Goal: Task Accomplishment & Management: Manage account settings

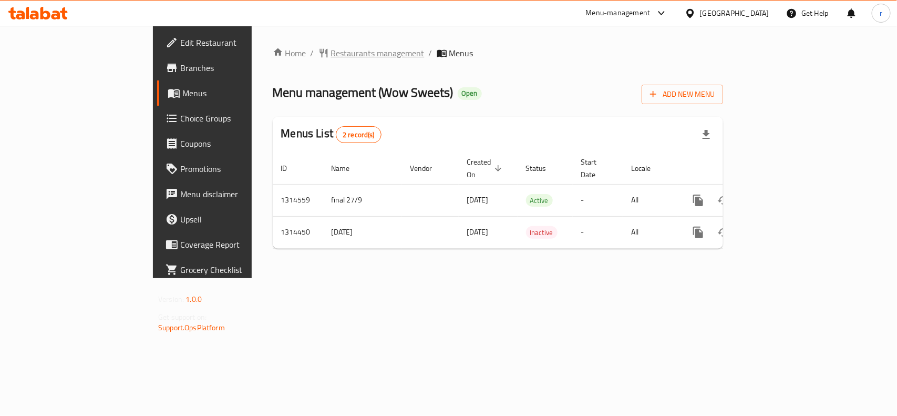
click at [331, 56] on span "Restaurants management" at bounding box center [378, 53] width 94 height 13
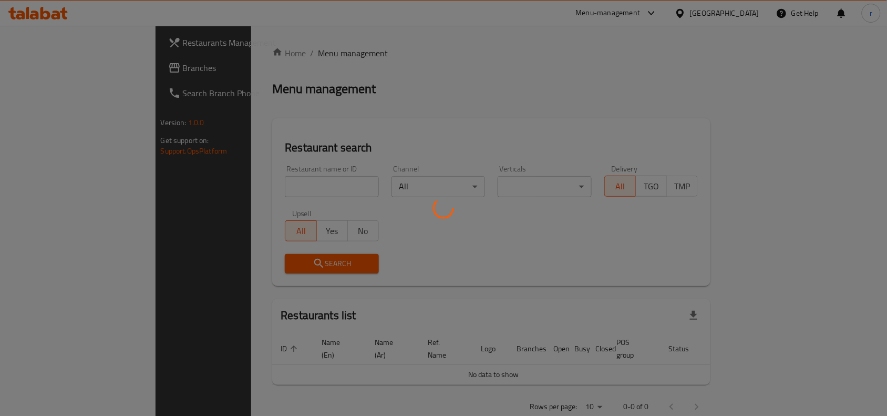
click at [265, 182] on div at bounding box center [443, 208] width 887 height 416
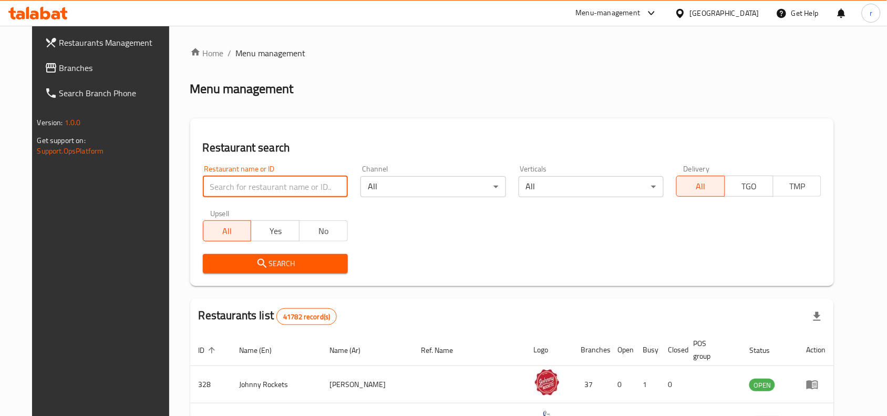
click at [265, 182] on input "search" at bounding box center [275, 186] width 145 height 21
paste input "779029"
type input "779029"
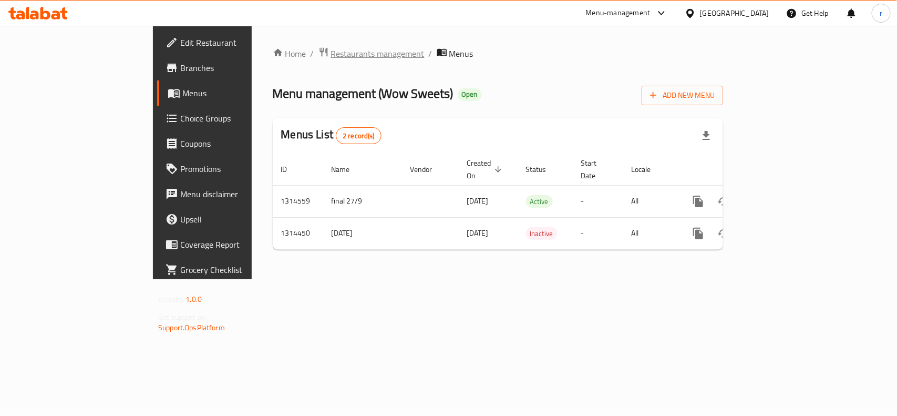
click at [331, 48] on span "Restaurants management" at bounding box center [378, 53] width 94 height 13
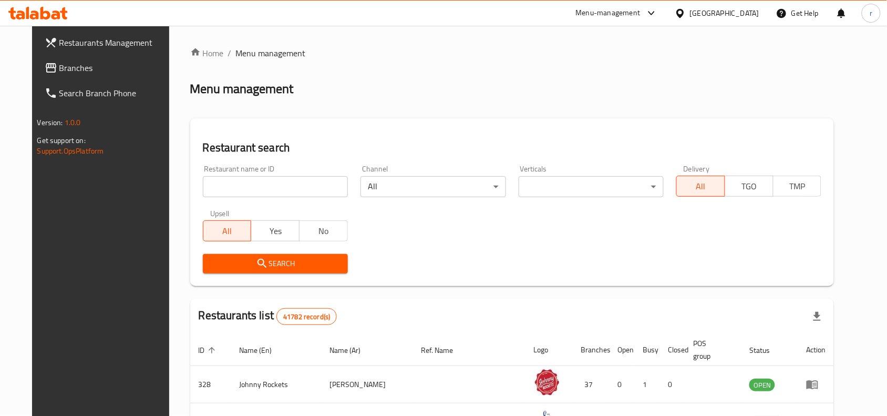
click at [248, 187] on input "search" at bounding box center [275, 186] width 145 height 21
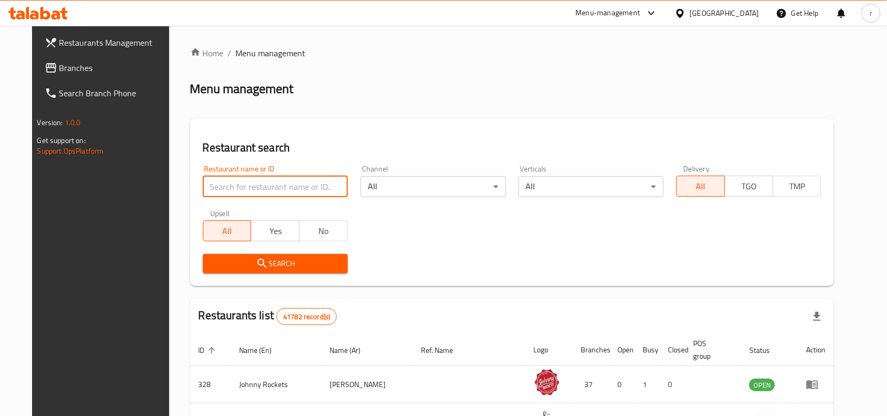
paste input "706948"
type input "706948"
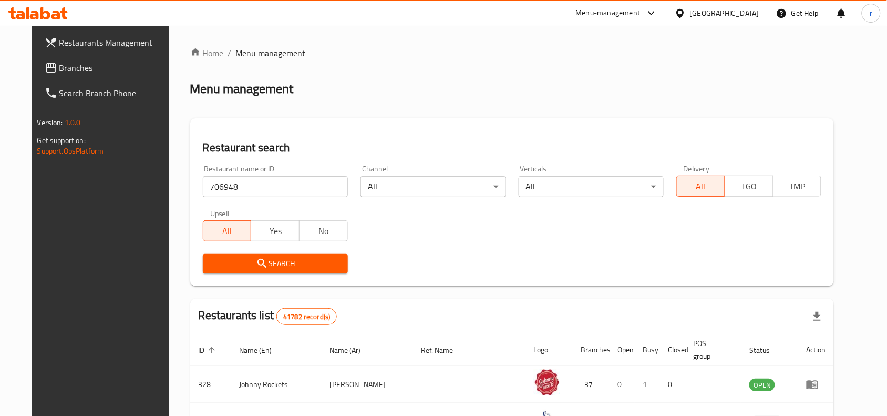
click at [229, 261] on span "Search" at bounding box center [275, 263] width 128 height 13
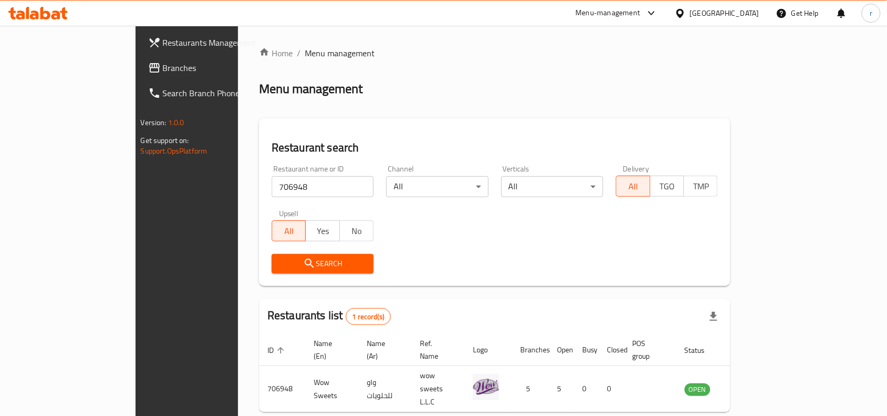
scroll to position [33, 0]
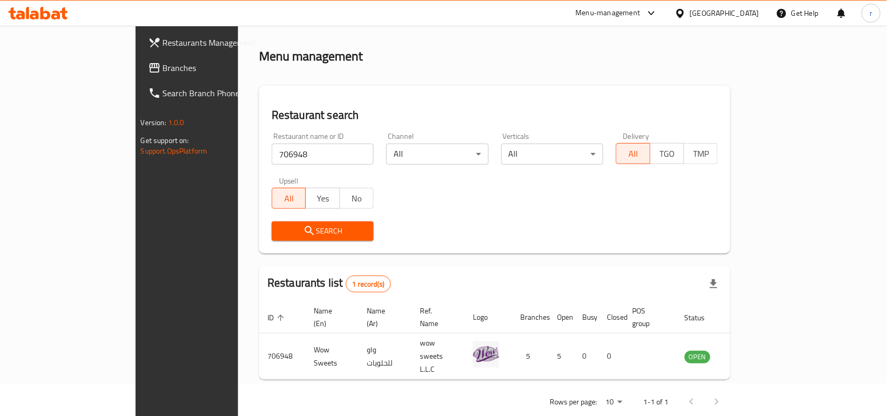
click at [163, 67] on span "Branches" at bounding box center [219, 67] width 112 height 13
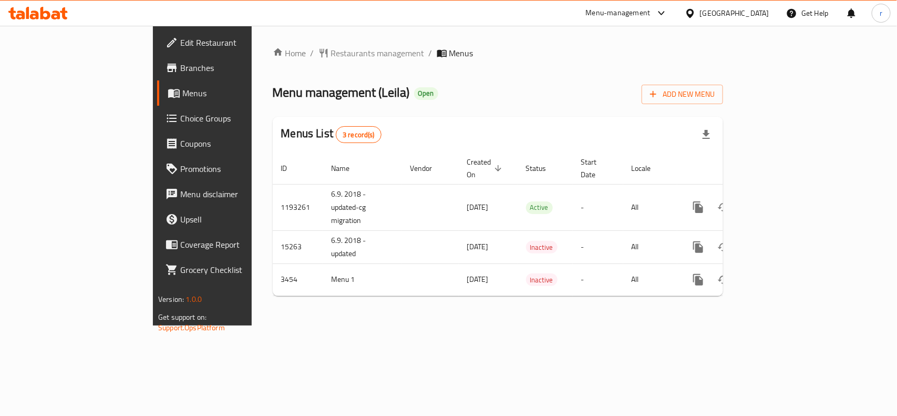
click at [331, 53] on span "Restaurants management" at bounding box center [378, 53] width 94 height 13
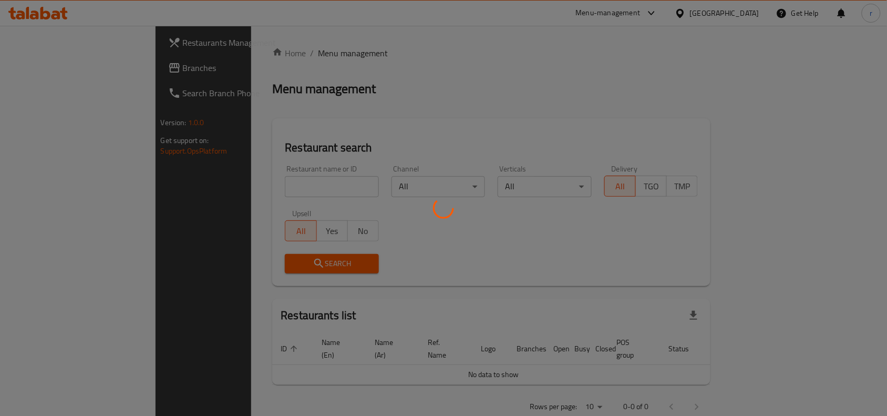
click at [271, 187] on div at bounding box center [443, 208] width 887 height 416
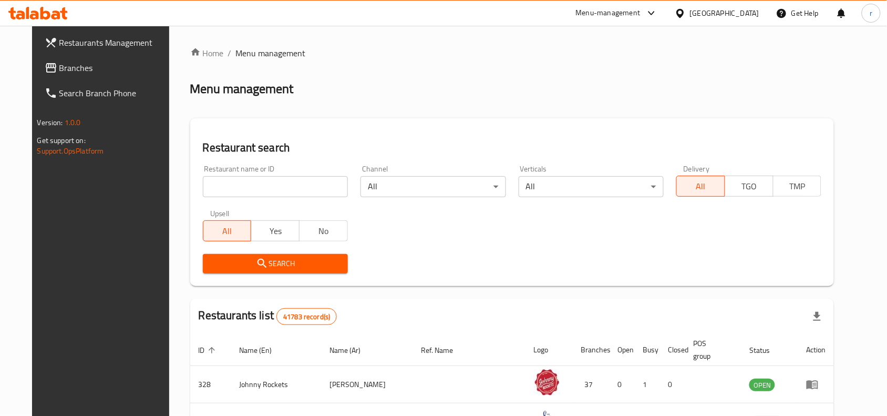
click at [271, 187] on div at bounding box center [443, 208] width 887 height 416
click at [271, 187] on input "search" at bounding box center [275, 186] width 145 height 21
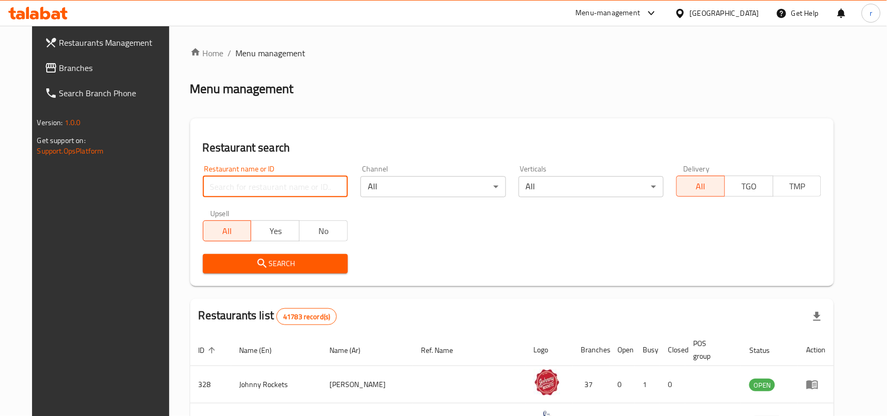
paste input "2274"
type input "2274"
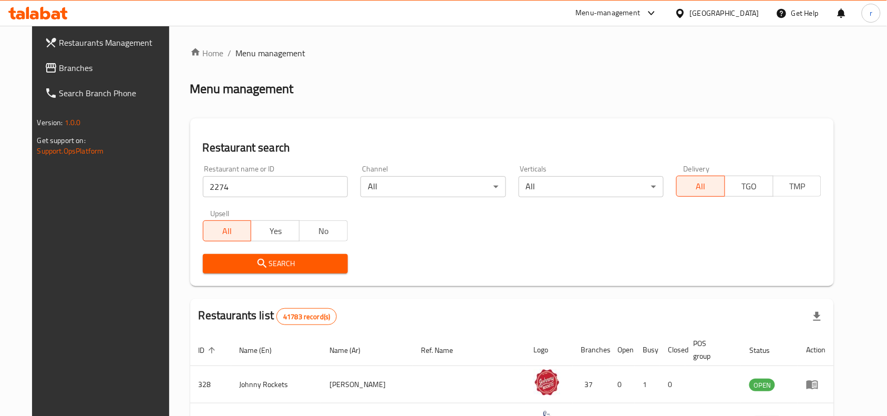
click at [259, 258] on span "Search" at bounding box center [275, 263] width 128 height 13
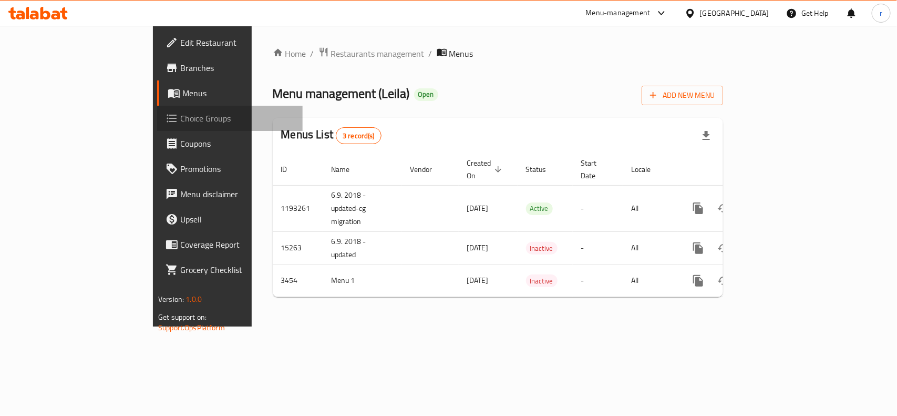
click at [180, 112] on span "Choice Groups" at bounding box center [237, 118] width 114 height 13
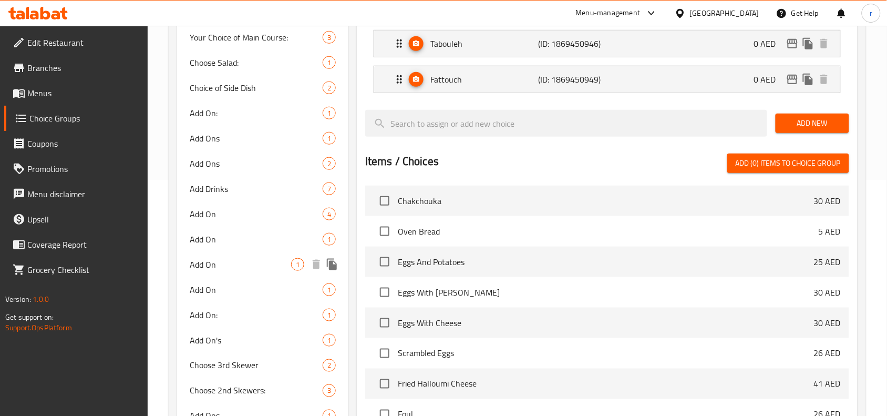
scroll to position [219, 0]
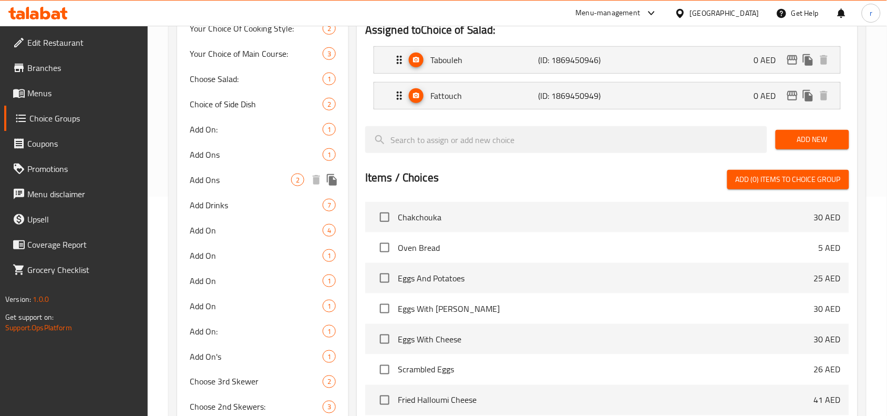
click at [193, 182] on span "Add Ons" at bounding box center [240, 179] width 101 height 13
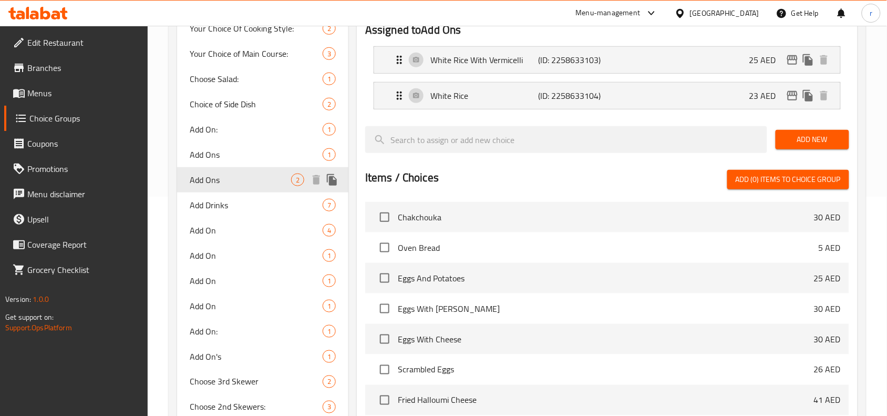
type input "Add Ons"
type input "إضافات"
type input "0"
type input "2"
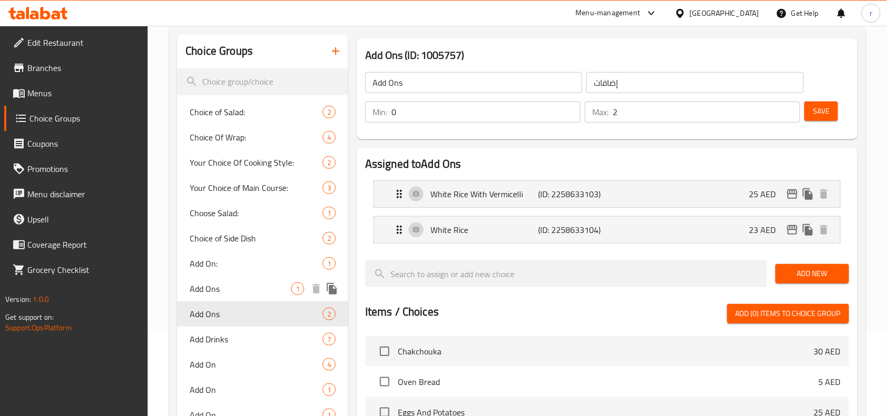
scroll to position [0, 0]
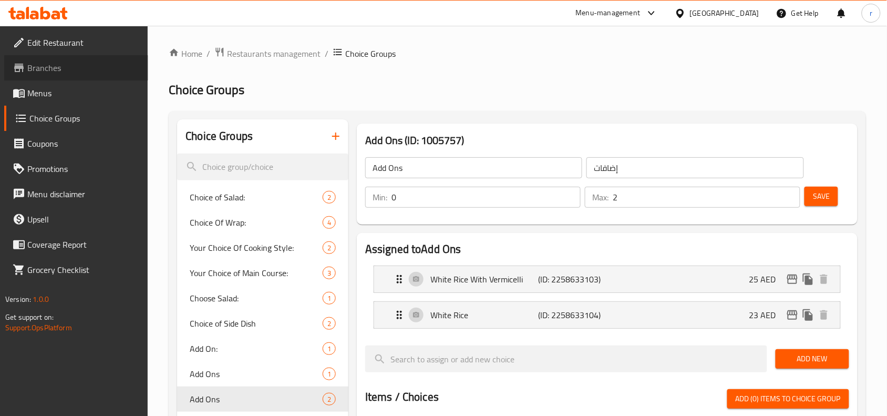
click at [45, 70] on span "Branches" at bounding box center [83, 67] width 112 height 13
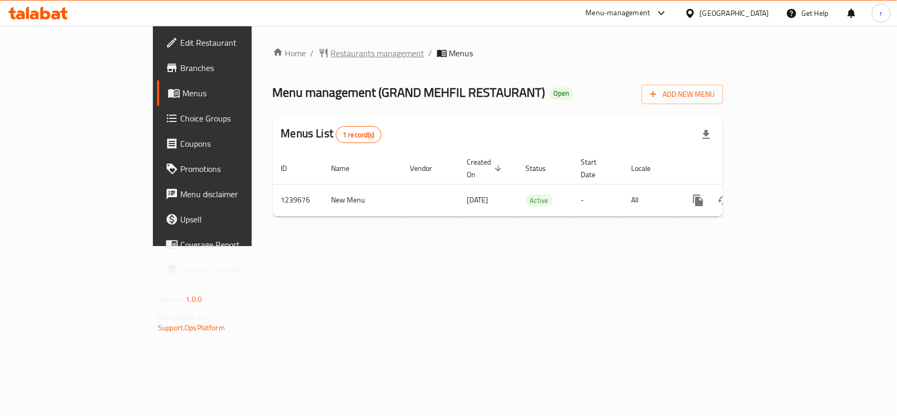
click at [331, 56] on span "Restaurants management" at bounding box center [378, 53] width 94 height 13
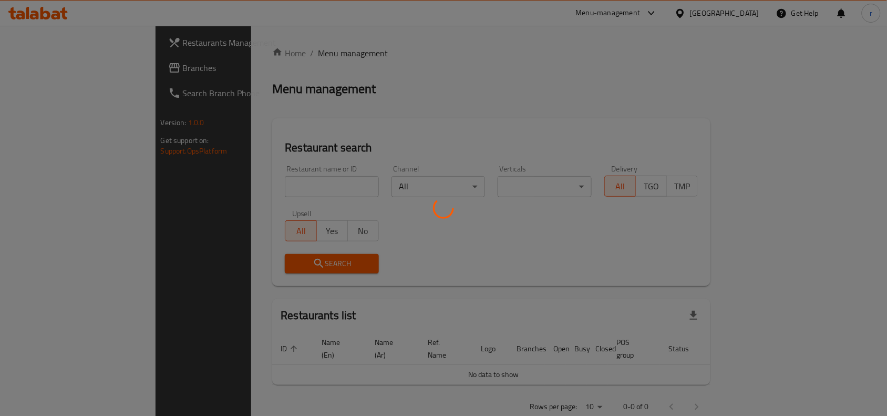
click at [240, 187] on div at bounding box center [443, 208] width 887 height 416
click at [242, 182] on div at bounding box center [443, 208] width 887 height 416
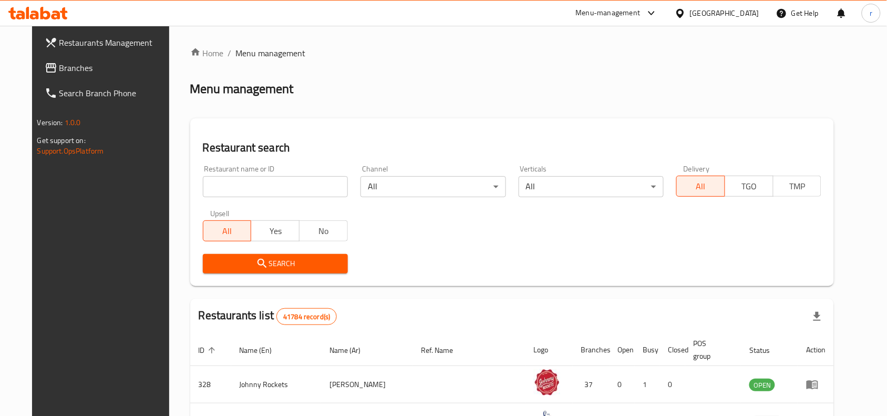
click at [242, 182] on input "search" at bounding box center [275, 186] width 145 height 21
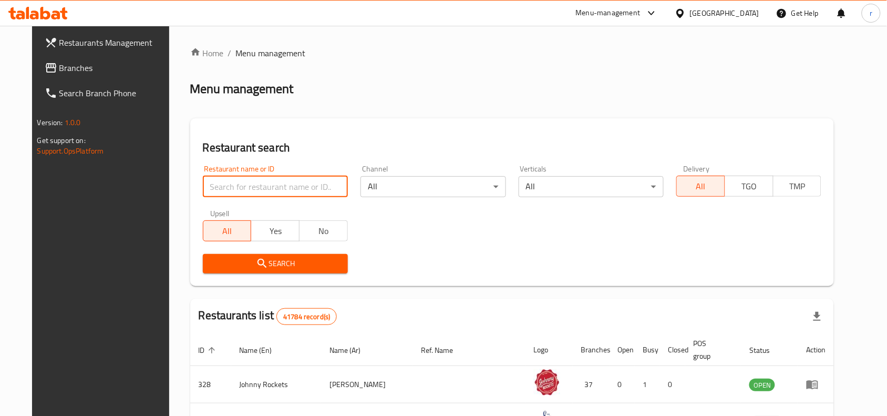
paste input "679939"
type input "679939"
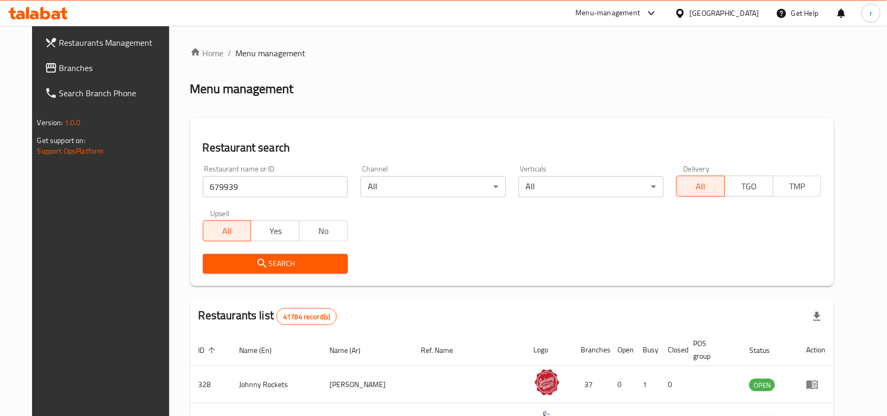
click at [229, 268] on span "Search" at bounding box center [275, 263] width 128 height 13
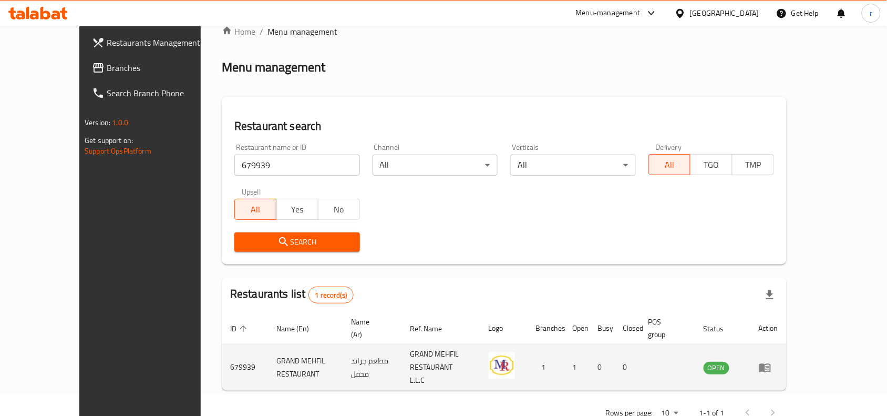
scroll to position [33, 0]
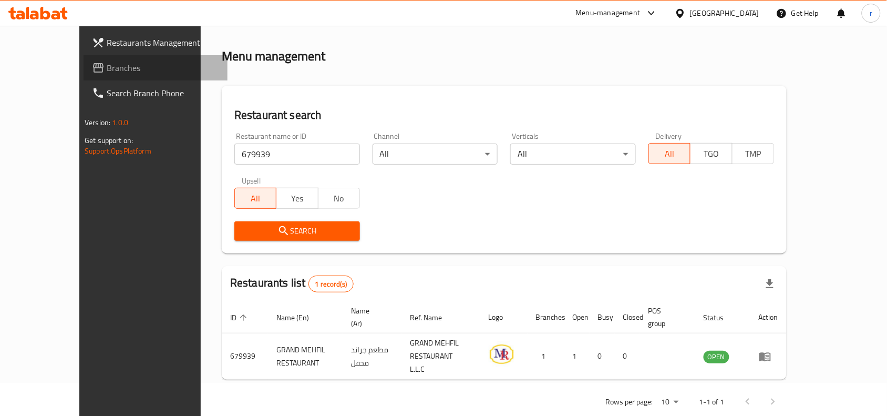
click at [107, 69] on span "Branches" at bounding box center [163, 67] width 112 height 13
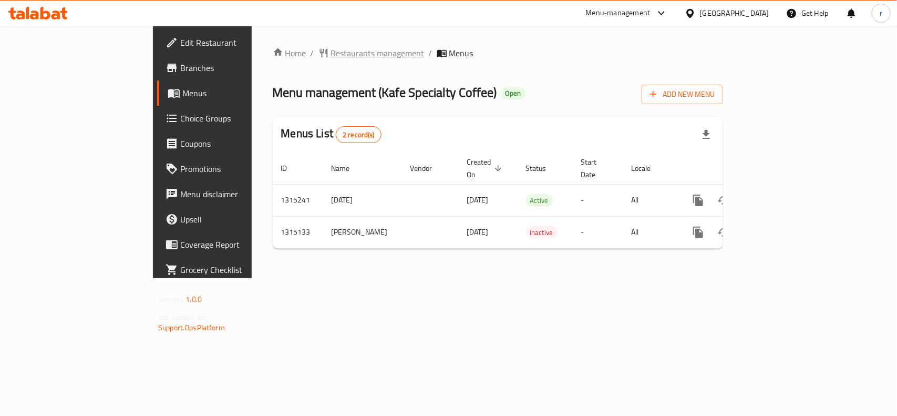
click at [331, 50] on span "Restaurants management" at bounding box center [378, 53] width 94 height 13
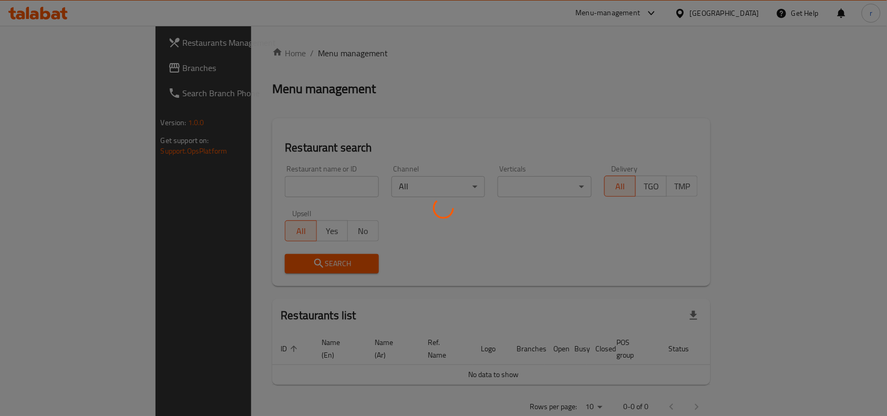
click at [249, 183] on div at bounding box center [443, 208] width 887 height 416
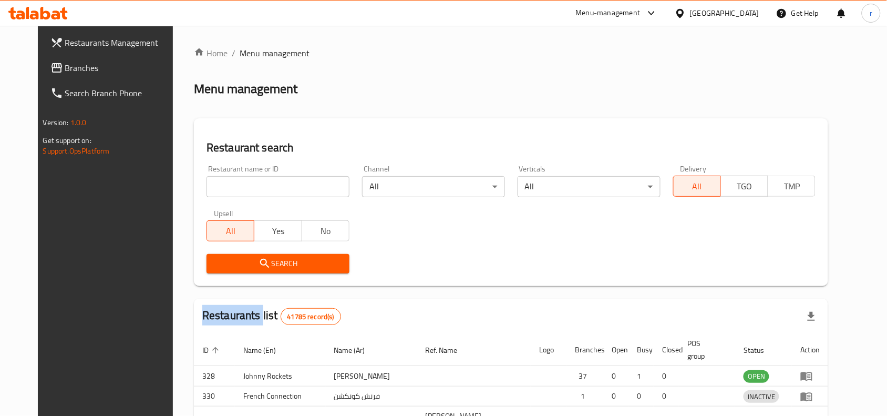
click at [249, 183] on div at bounding box center [443, 208] width 887 height 416
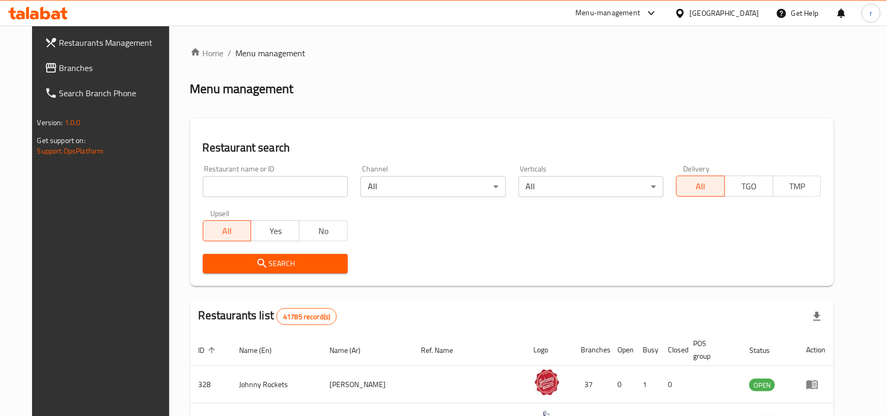
click at [249, 183] on input "search" at bounding box center [275, 186] width 145 height 21
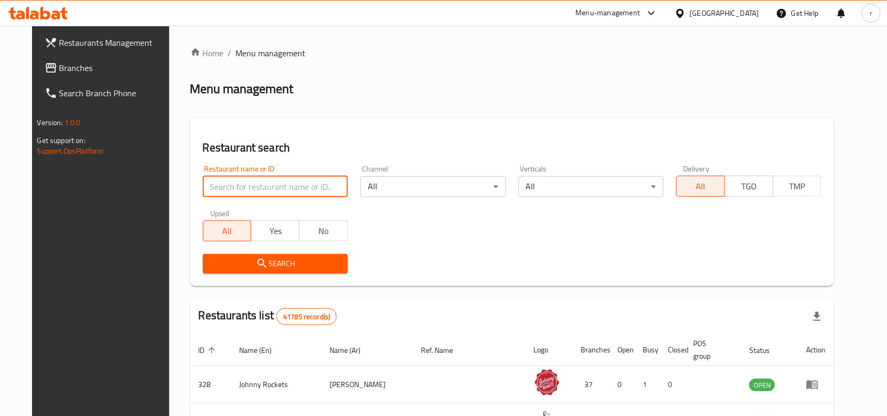
paste input "707186"
type input "707186"
click at [262, 264] on span "Search" at bounding box center [275, 263] width 128 height 13
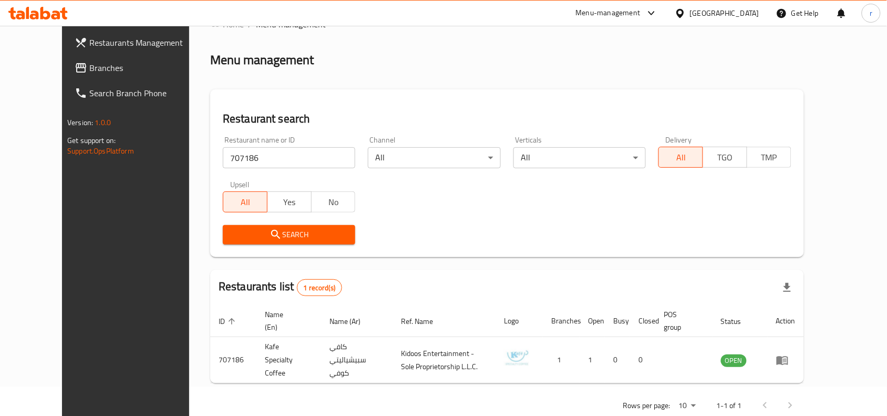
scroll to position [45, 0]
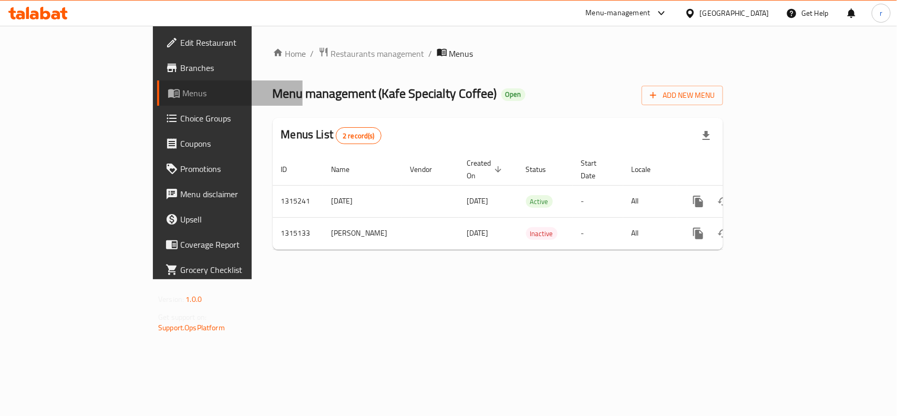
click at [182, 95] on span "Menus" at bounding box center [238, 93] width 112 height 13
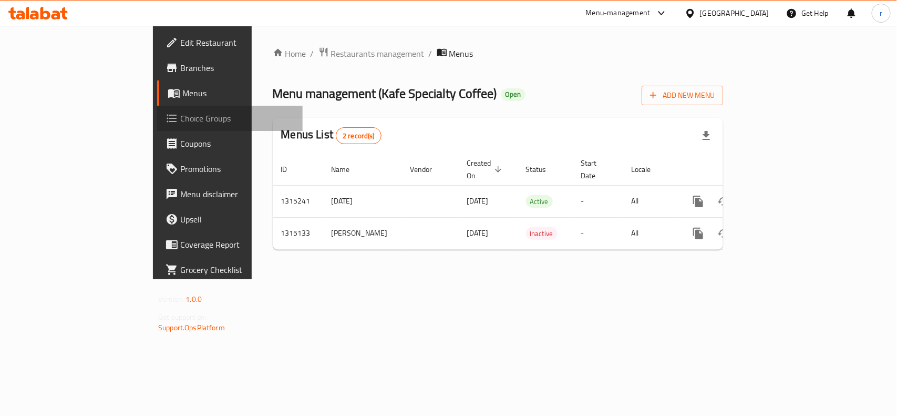
click at [180, 117] on span "Choice Groups" at bounding box center [237, 118] width 114 height 13
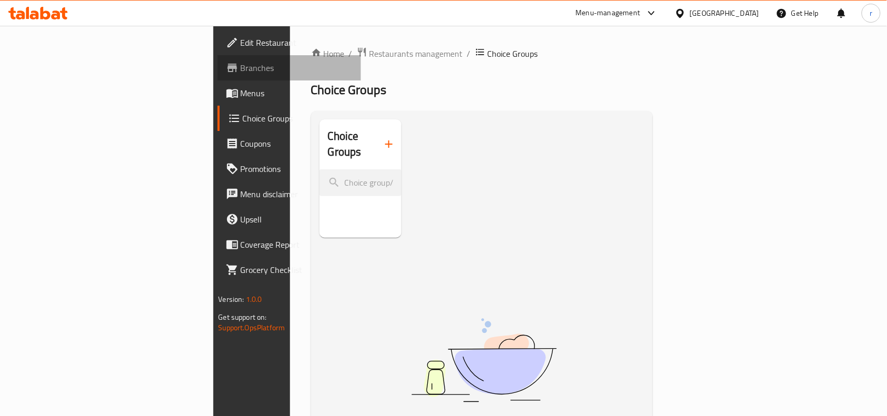
click at [241, 67] on span "Branches" at bounding box center [297, 67] width 112 height 13
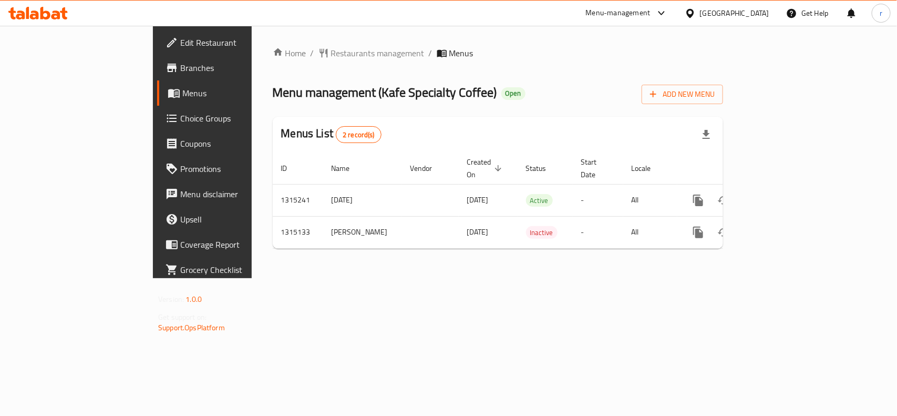
click at [180, 117] on span "Choice Groups" at bounding box center [237, 118] width 114 height 13
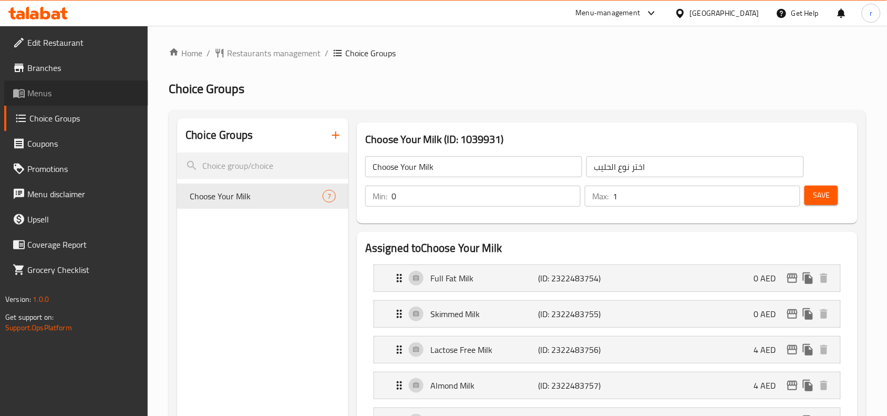
click at [26, 87] on span at bounding box center [20, 93] width 15 height 13
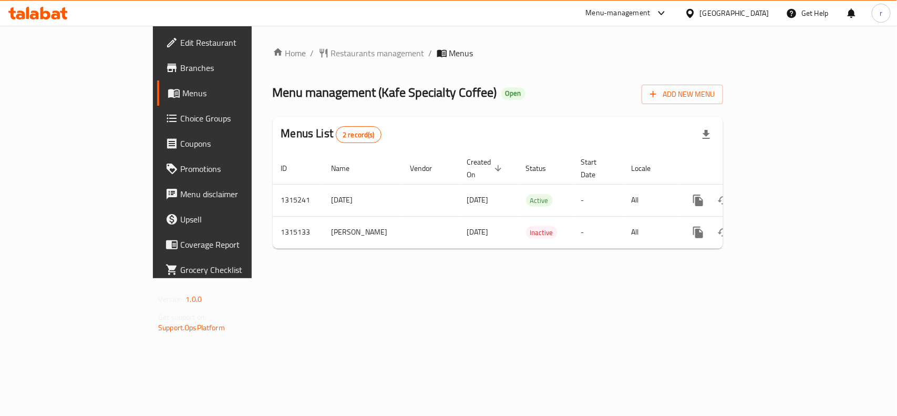
click at [180, 74] on span "Branches" at bounding box center [237, 67] width 114 height 13
